Goal: Transaction & Acquisition: Purchase product/service

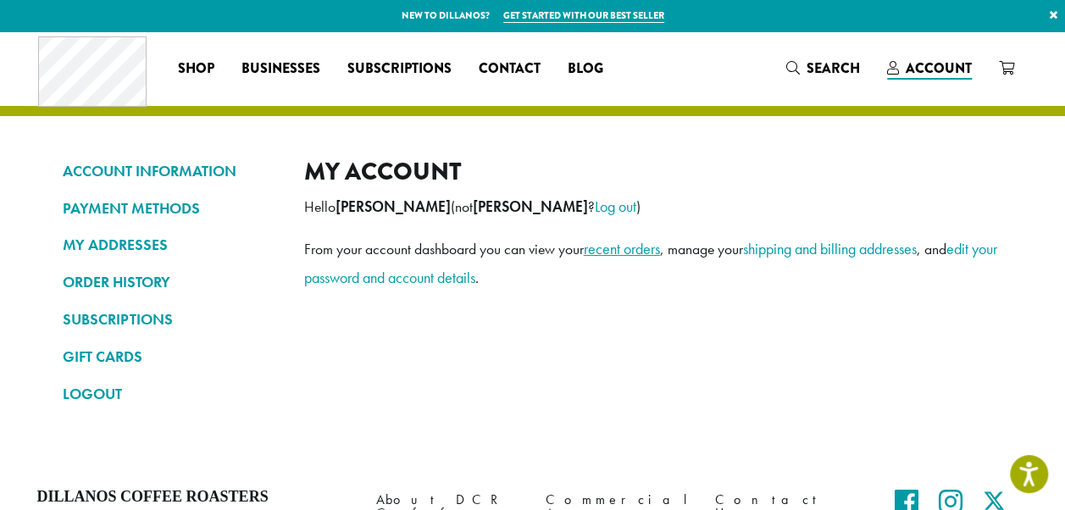
click at [645, 250] on link "recent orders" at bounding box center [622, 248] width 76 height 19
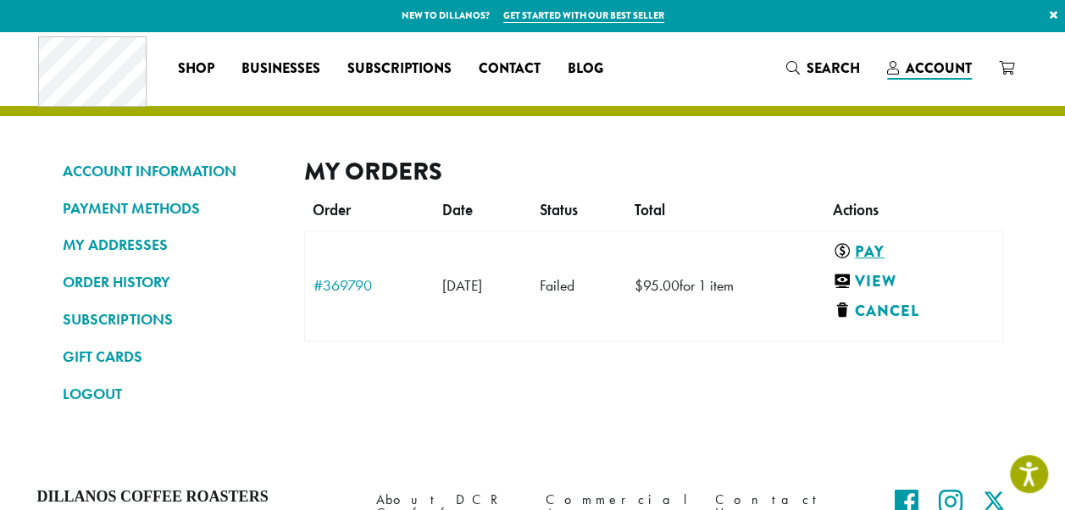
click at [904, 247] on link "Pay" at bounding box center [909, 252] width 153 height 21
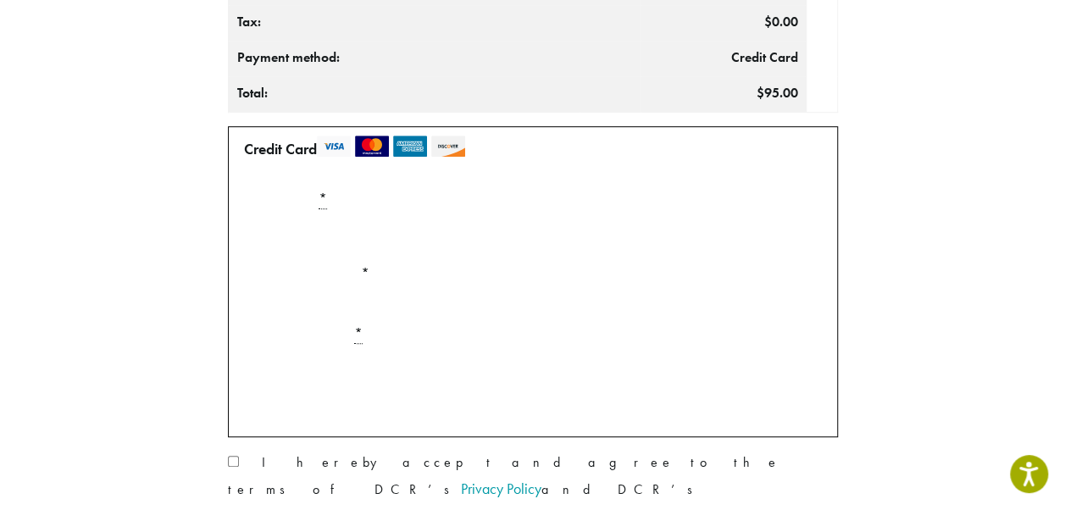
scroll to position [414, 0]
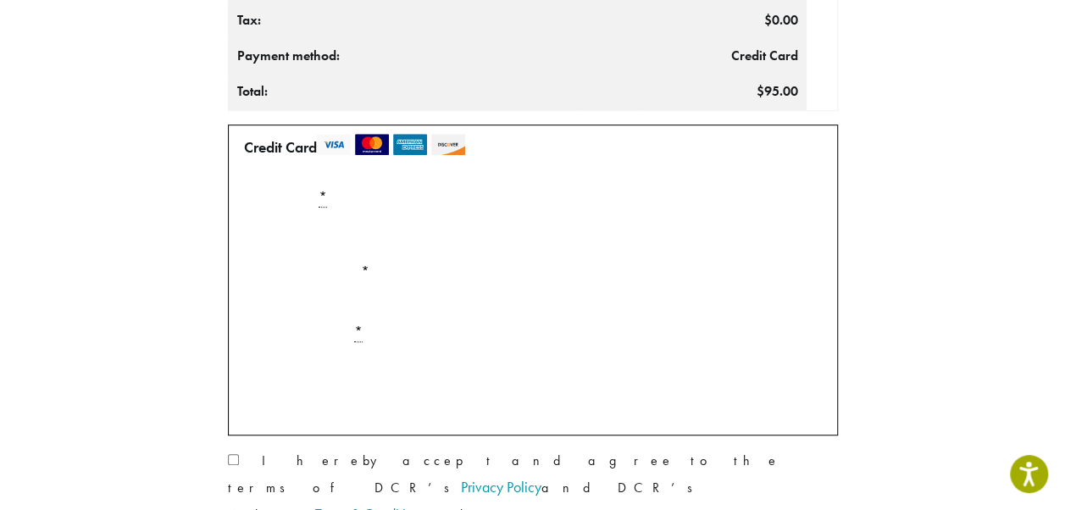
drag, startPoint x: 948, startPoint y: 251, endPoint x: 955, endPoint y: 245, distance: 9.7
click at [953, 247] on div "Product Qty Totals Dillons × 1 Coffee Size: 5 lb Grind Selection: Whole Bean Pr…" at bounding box center [533, 177] width 966 height 869
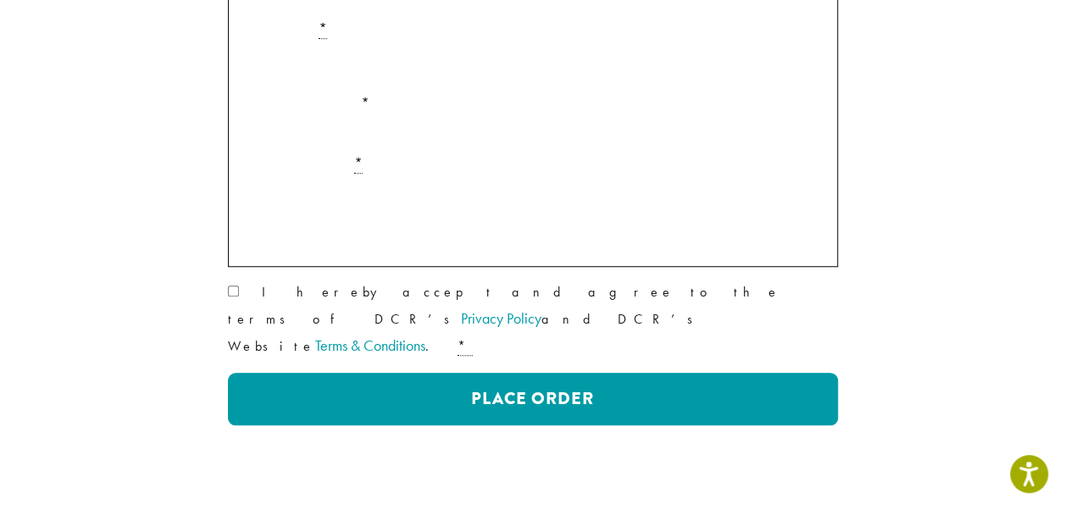
scroll to position [583, 0]
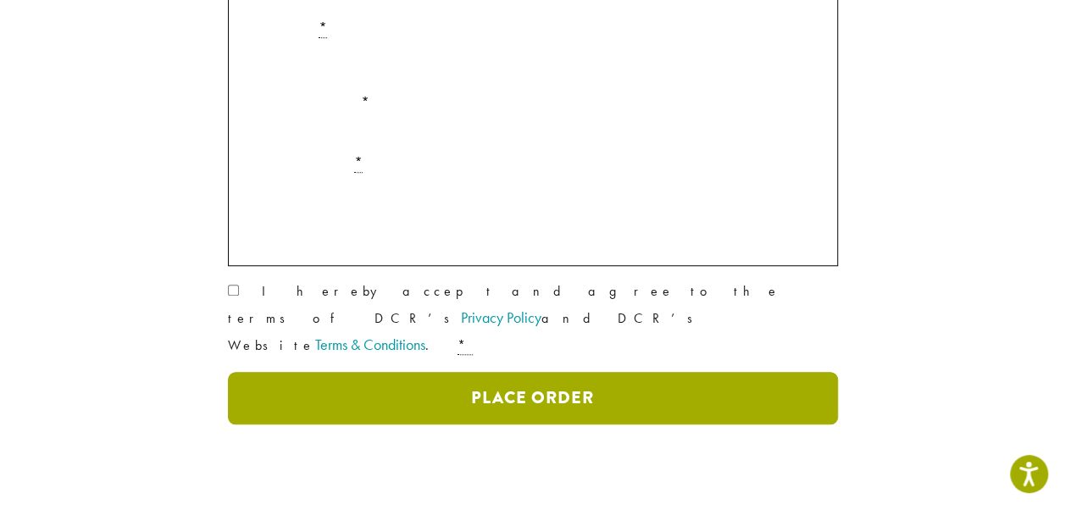
click at [449, 372] on button "Place Order" at bounding box center [533, 398] width 610 height 53
